Goal: Navigation & Orientation: Go to known website

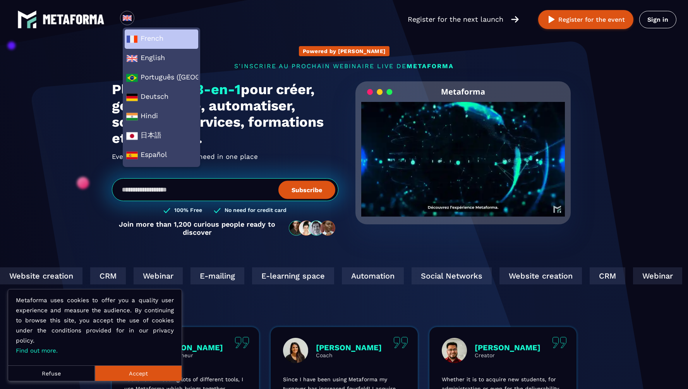
click at [153, 41] on span "French" at bounding box center [161, 39] width 70 height 12
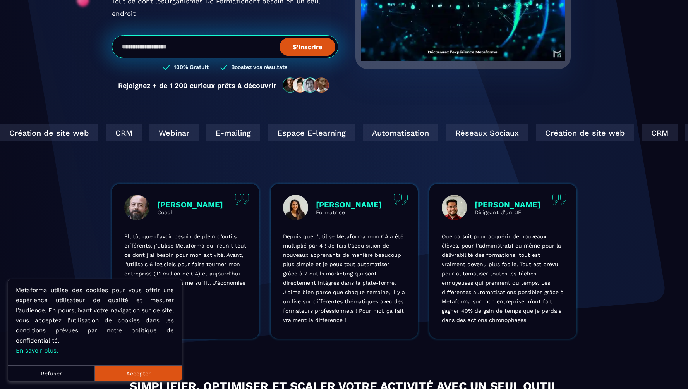
scroll to position [162, 0]
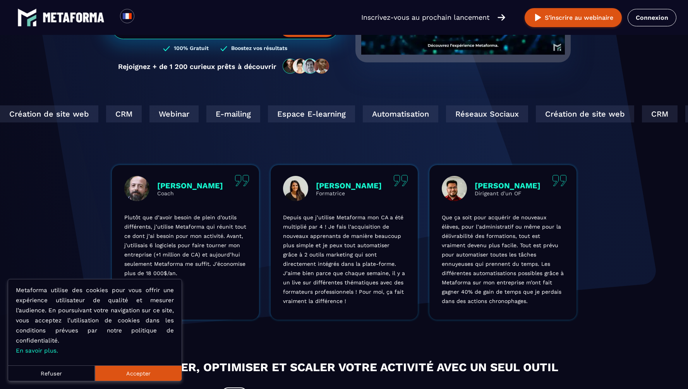
click at [159, 374] on button "Accepter" at bounding box center [138, 372] width 87 height 15
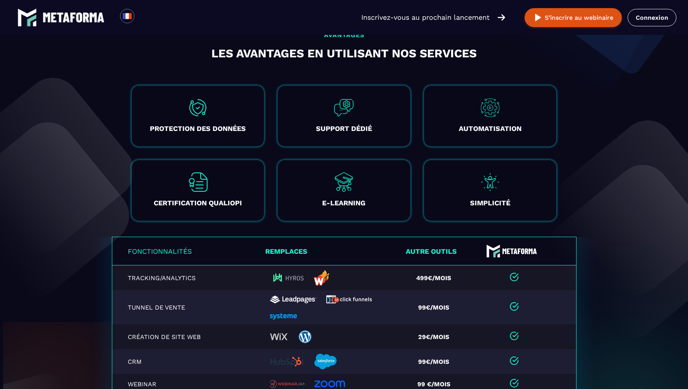
scroll to position [1422, 0]
